Goal: Information Seeking & Learning: Learn about a topic

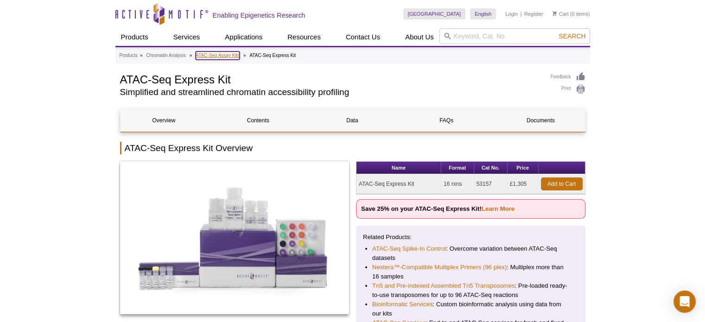
click at [231, 53] on link "ATAC-Seq Assay Kits" at bounding box center [218, 55] width 44 height 8
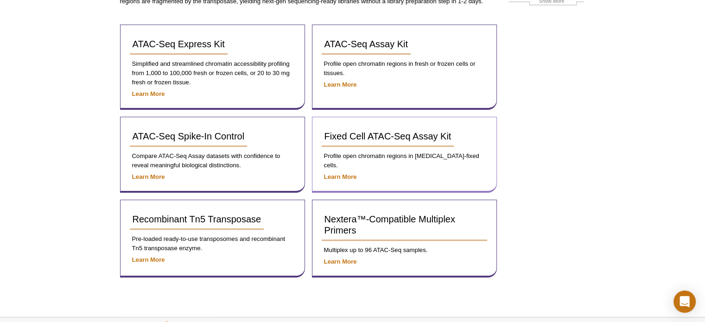
scroll to position [126, 0]
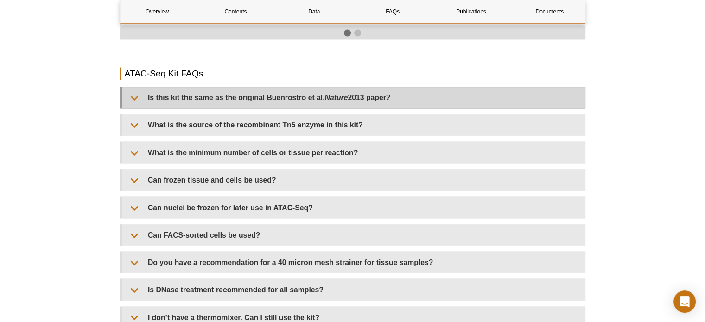
scroll to position [1631, 0]
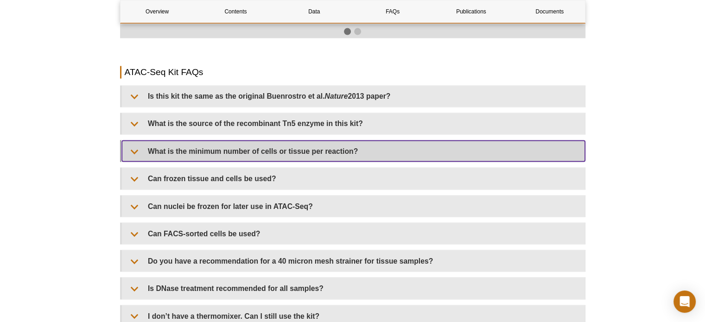
click at [371, 150] on summary "What is the minimum number of cells or tissue per reaction?" at bounding box center [353, 150] width 463 height 21
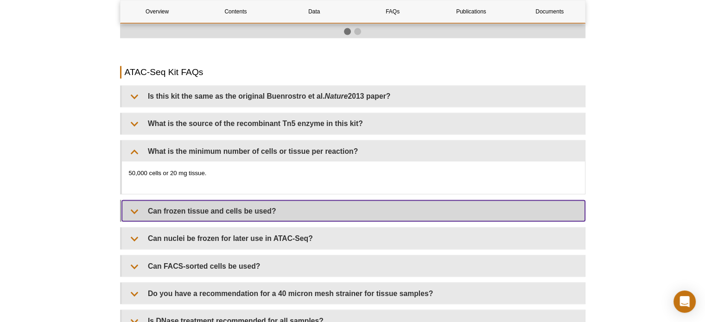
click at [346, 203] on summary "Can frozen tissue and cells be used?" at bounding box center [353, 210] width 463 height 21
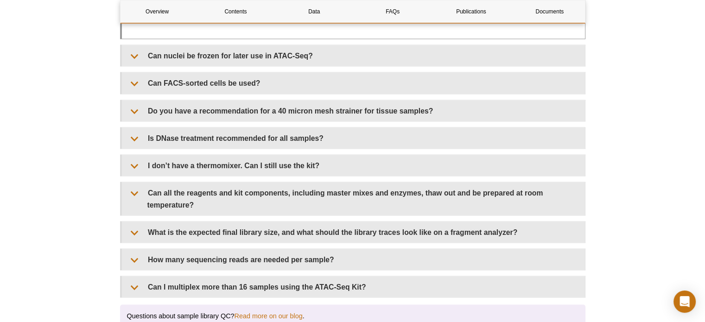
scroll to position [1863, 0]
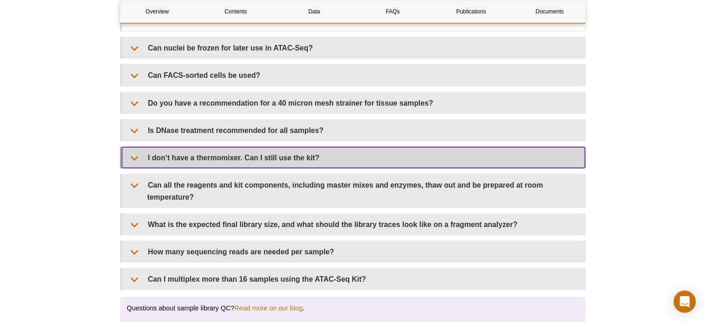
click at [353, 147] on summary "I don’t have a thermomixer. Can I still use the kit?" at bounding box center [353, 157] width 463 height 21
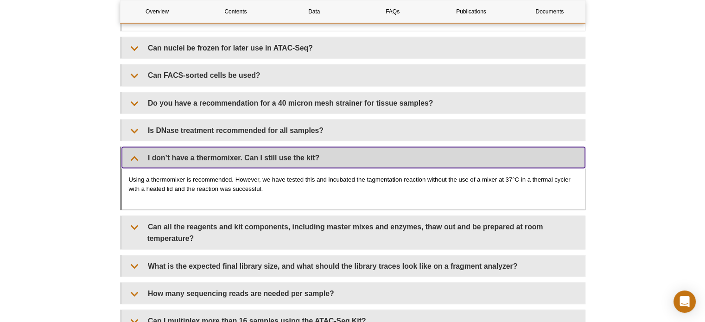
click at [353, 147] on summary "I don’t have a thermomixer. Can I still use the kit?" at bounding box center [353, 157] width 463 height 21
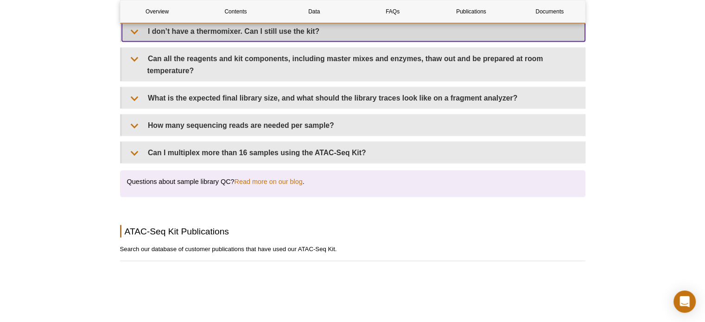
scroll to position [2048, 0]
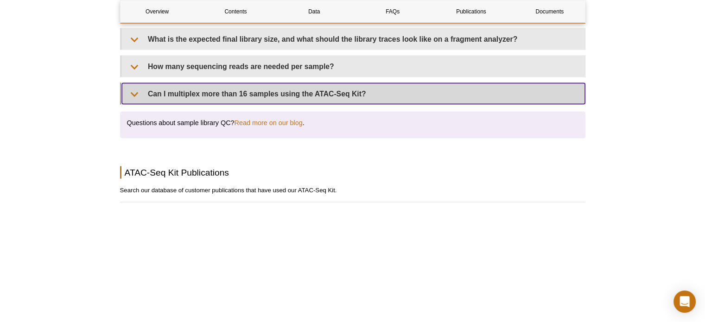
click at [278, 89] on summary "Can I multiplex more than 16 samples using the ATAC-Seq Kit?" at bounding box center [353, 93] width 463 height 21
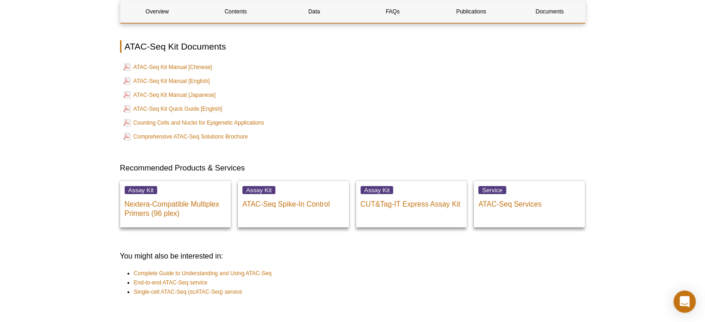
scroll to position [2605, 0]
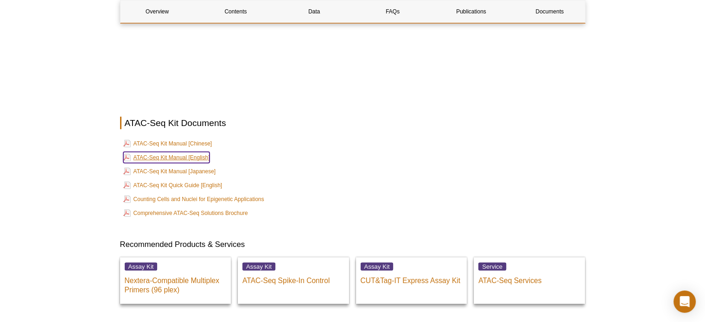
click at [195, 152] on link "ATAC-Seq Kit Manual [English]" at bounding box center [166, 157] width 87 height 11
